Goal: Download file/media

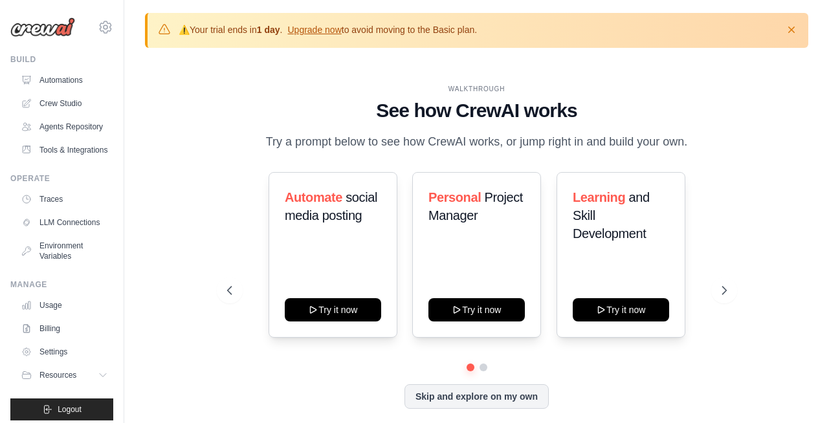
click at [413, 31] on p "⚠️ Your trial ends [DATE] . Upgrade now to avoid moving to the Basic plan." at bounding box center [328, 29] width 298 height 13
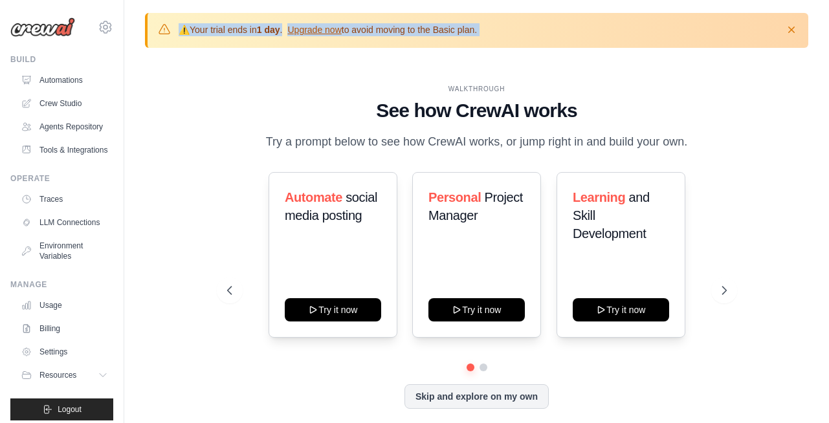
click at [413, 31] on p "⚠️ Your trial ends [DATE] . Upgrade now to avoid moving to the Basic plan." at bounding box center [328, 29] width 298 height 13
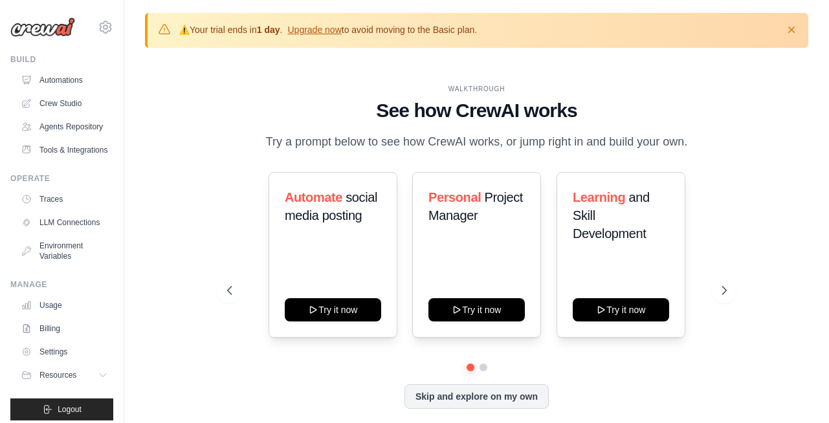
click at [609, 64] on div "WALKTHROUGH See how CrewAI works Try a prompt below to see how CrewAI works, or…" at bounding box center [476, 256] width 663 height 397
click at [421, 27] on p "⚠️ Your trial ends in 1 day . Upgrade now to avoid moving to the Basic plan." at bounding box center [328, 29] width 298 height 13
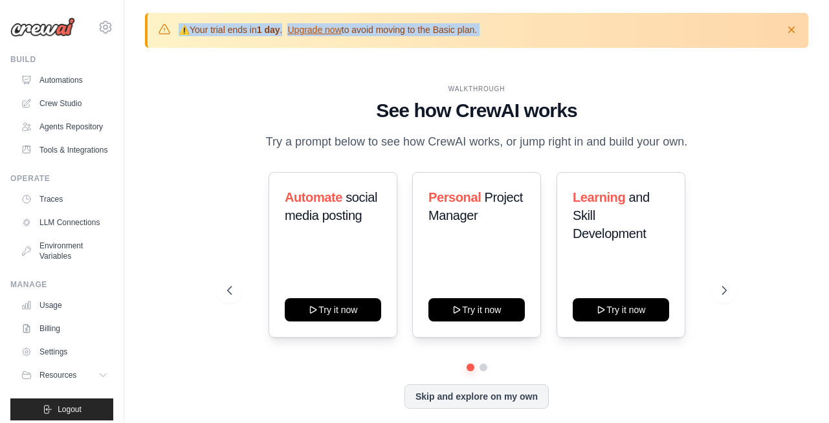
click at [421, 27] on p "⚠️ Your trial ends in 1 day . Upgrade now to avoid moving to the Basic plan." at bounding box center [328, 29] width 298 height 13
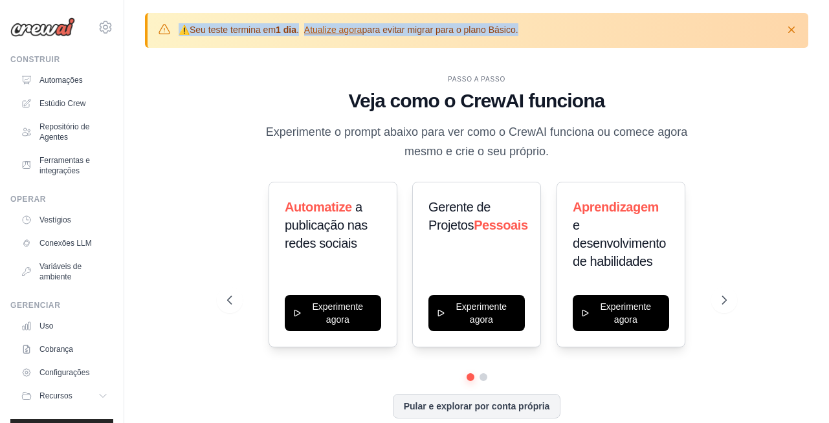
click at [320, 45] on div "⚠️ Seu teste termina em 1 dia . Atualize agora para evitar migrar para o plano …" at bounding box center [476, 30] width 663 height 35
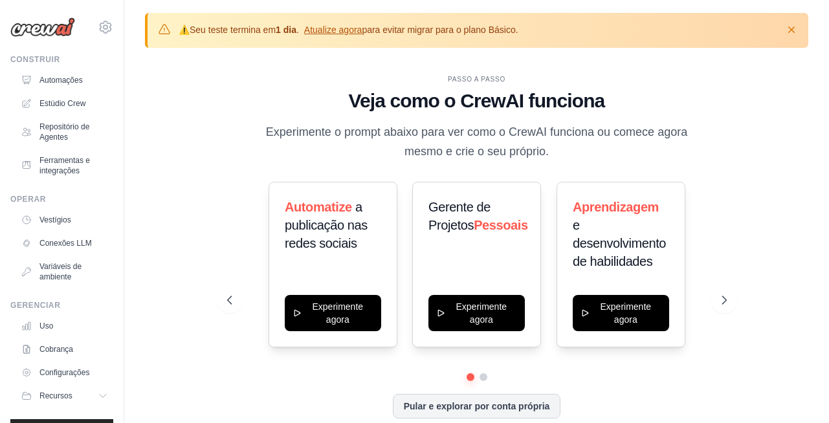
scroll to position [45, 0]
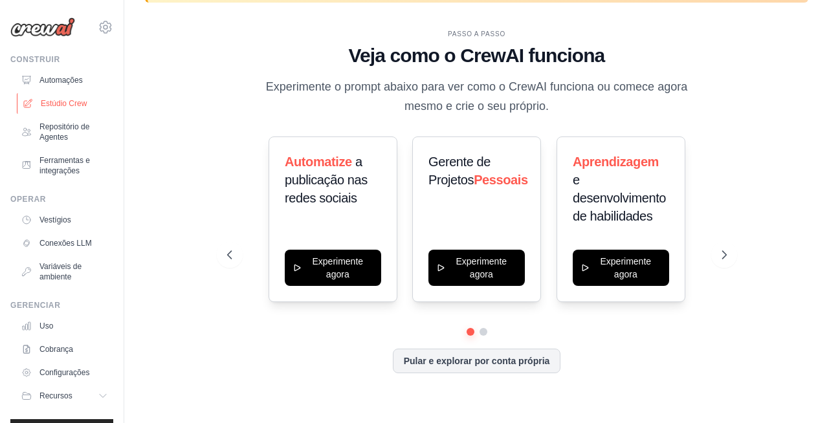
click at [60, 105] on font "Estúdio Crew" at bounding box center [64, 103] width 46 height 9
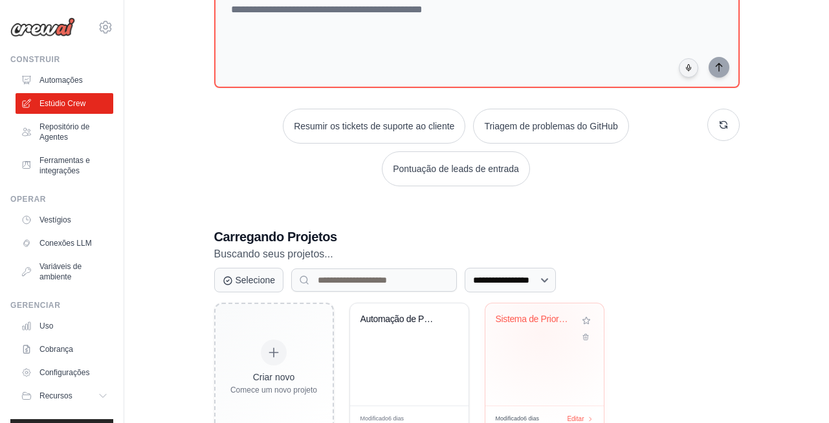
scroll to position [186, 0]
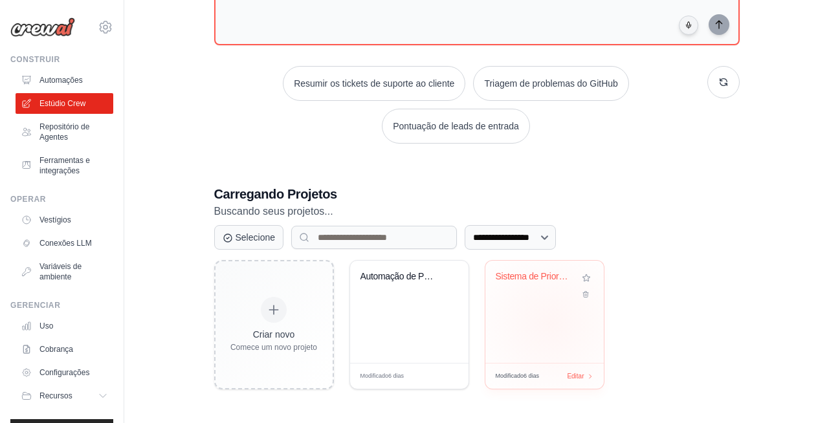
click at [549, 323] on div "Sistema de Priorização de Requisitos" at bounding box center [544, 312] width 118 height 102
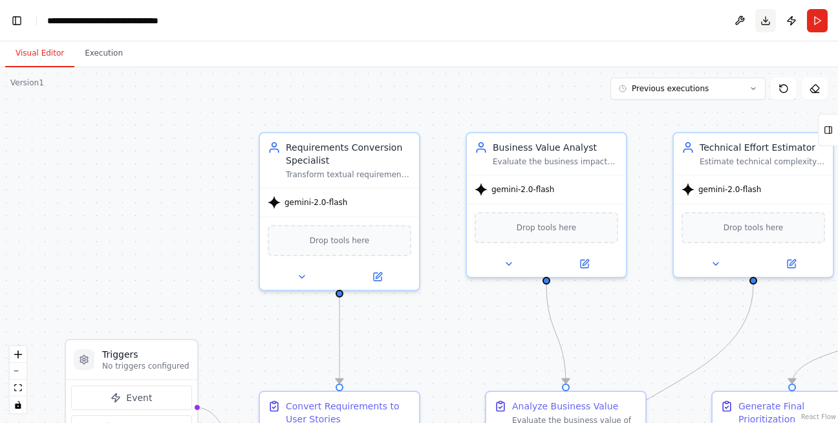
click at [763, 25] on button "Download" at bounding box center [766, 20] width 21 height 23
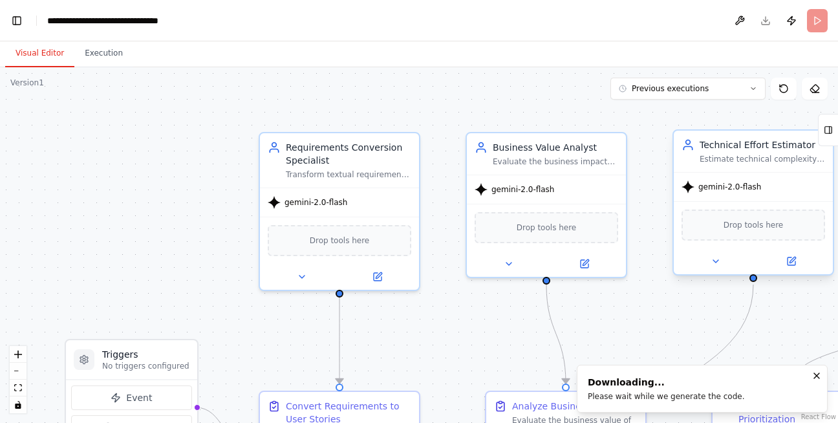
scroll to position [52005, 0]
